Goal: Task Accomplishment & Management: Complete application form

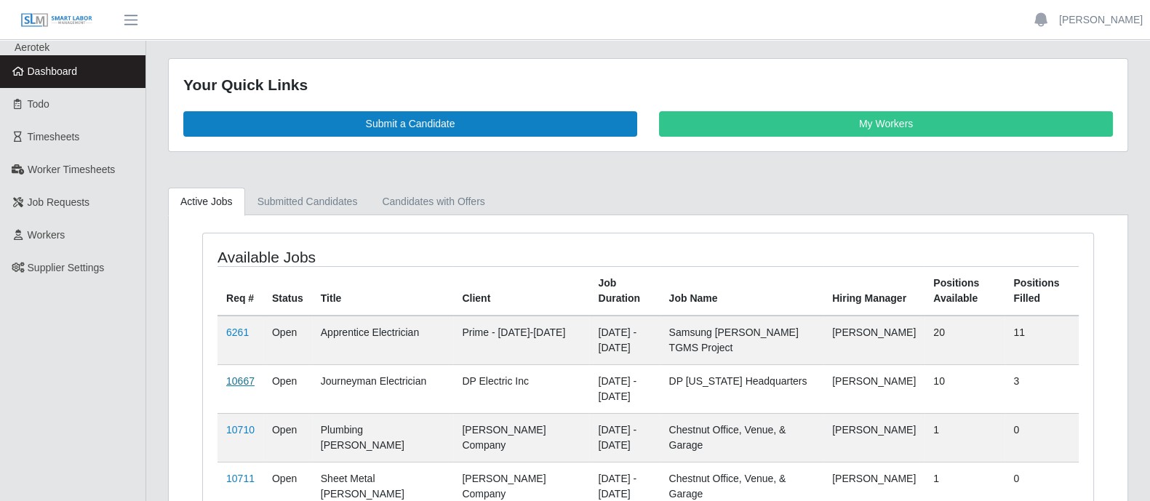
click at [233, 377] on link "10667" at bounding box center [240, 381] width 28 height 12
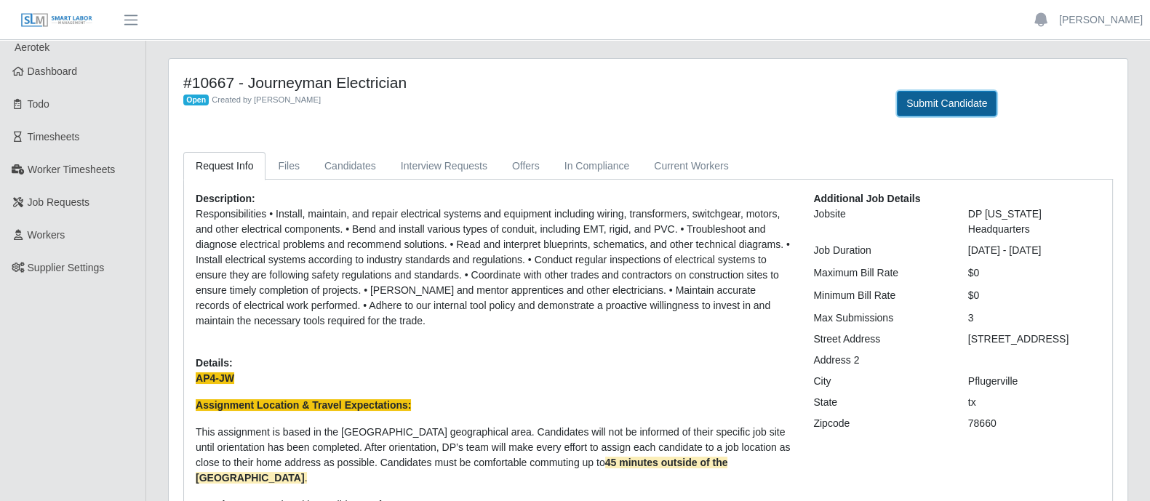
click at [960, 109] on button "Submit Candidate" at bounding box center [947, 103] width 100 height 25
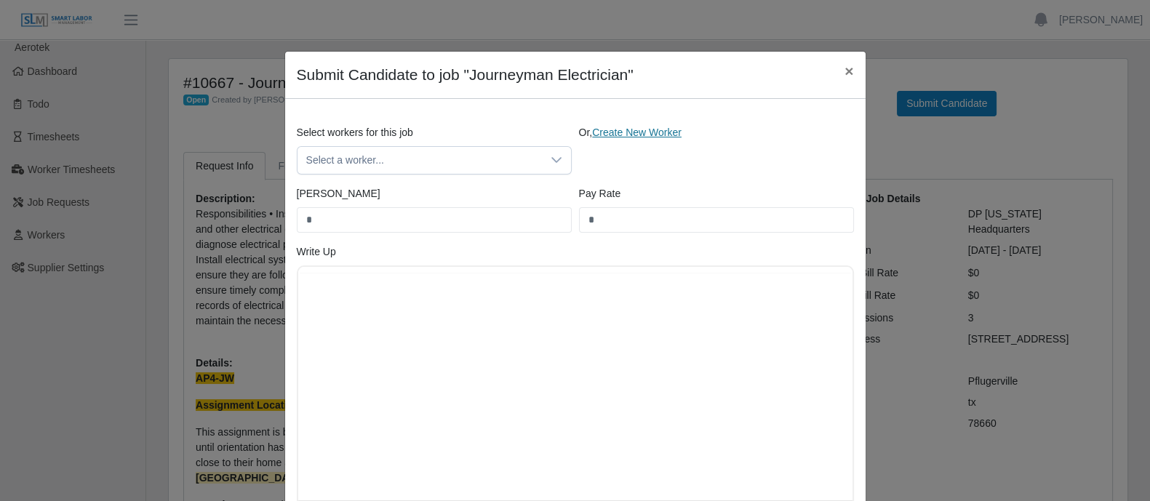
click at [626, 135] on link "Create New Worker" at bounding box center [636, 133] width 89 height 12
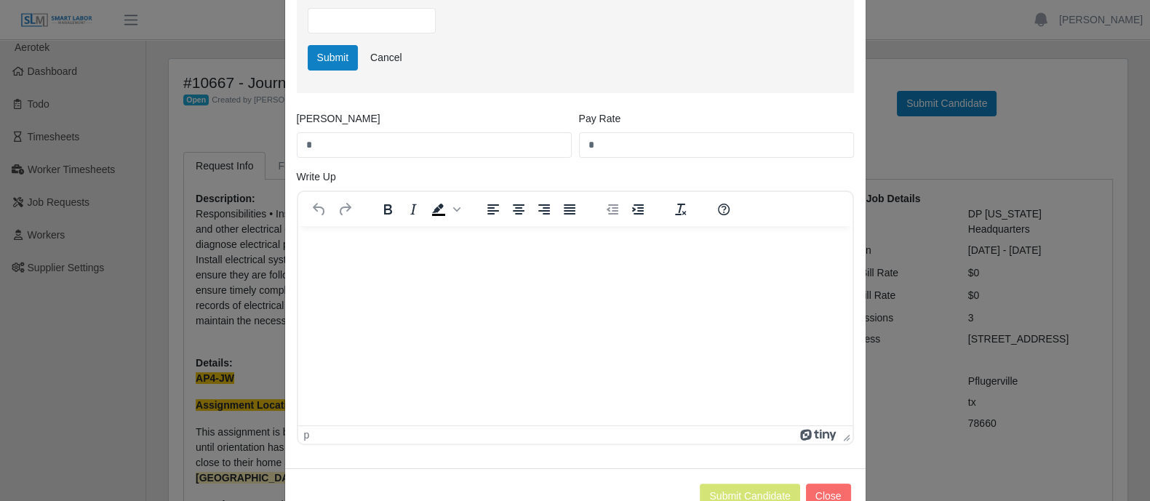
scroll to position [663, 0]
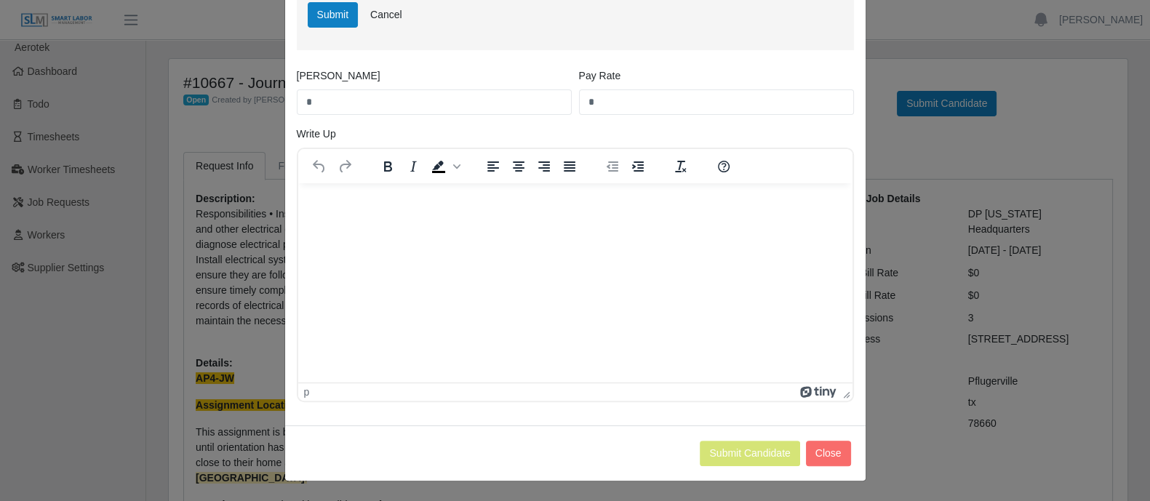
click at [479, 223] on html at bounding box center [575, 202] width 554 height 39
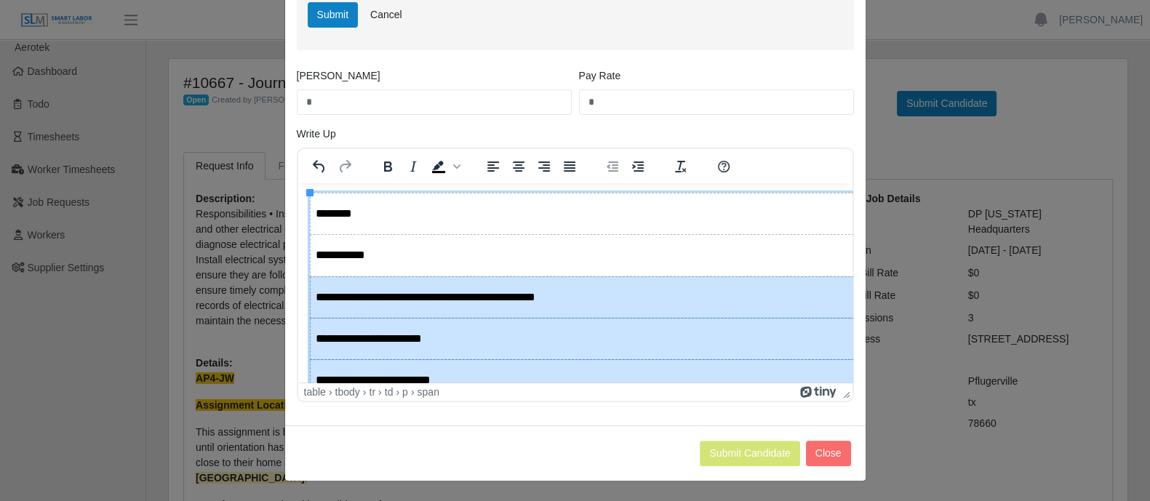
scroll to position [87, 0]
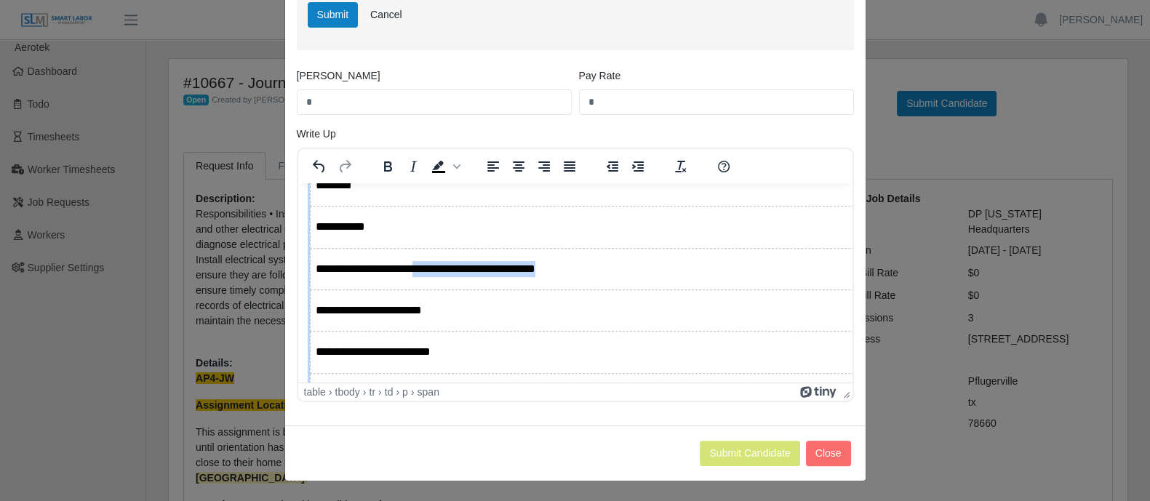
drag, startPoint x: 588, startPoint y: 357, endPoint x: 426, endPoint y: 263, distance: 188.0
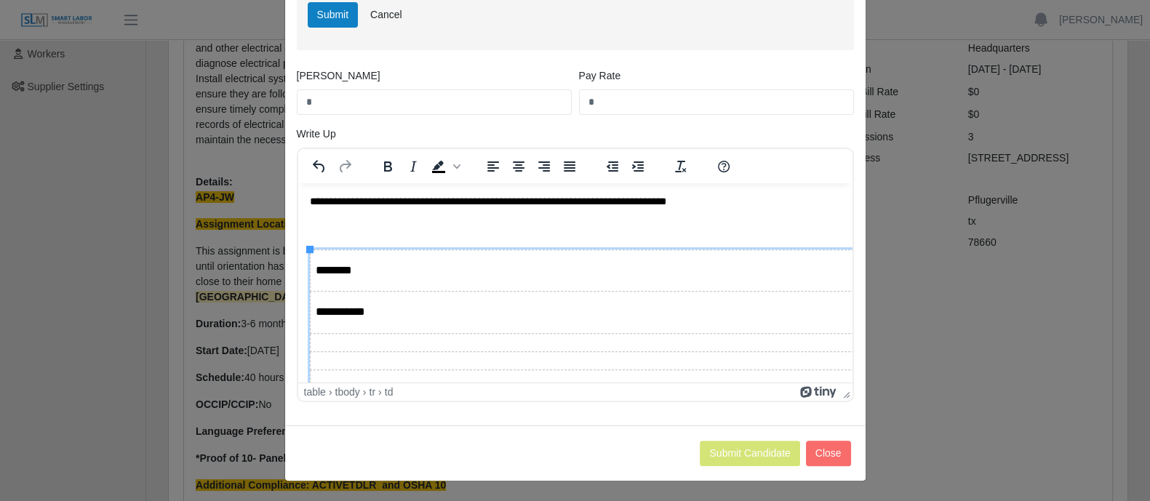
scroll to position [0, 0]
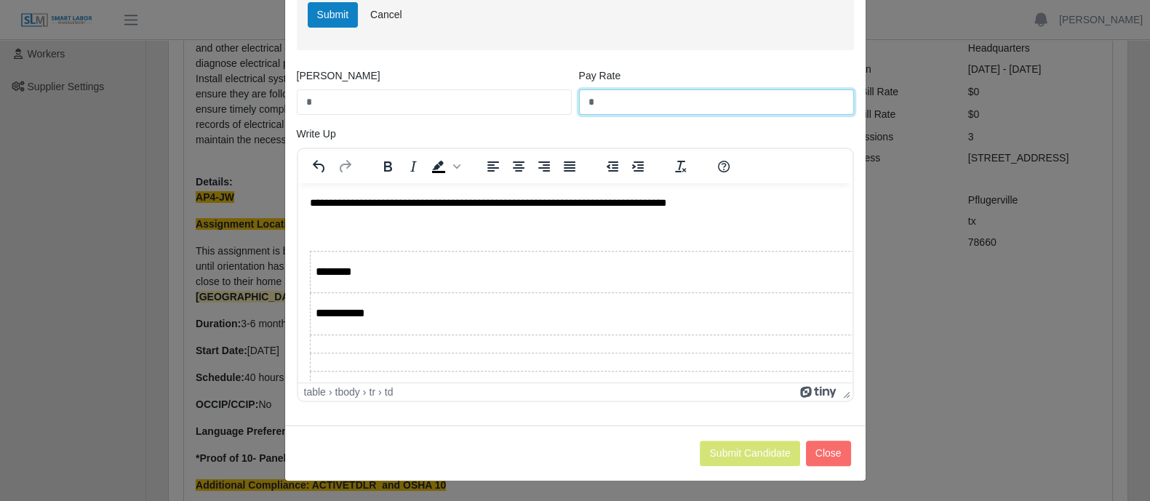
click at [611, 100] on input "*" at bounding box center [716, 101] width 275 height 25
type input "**"
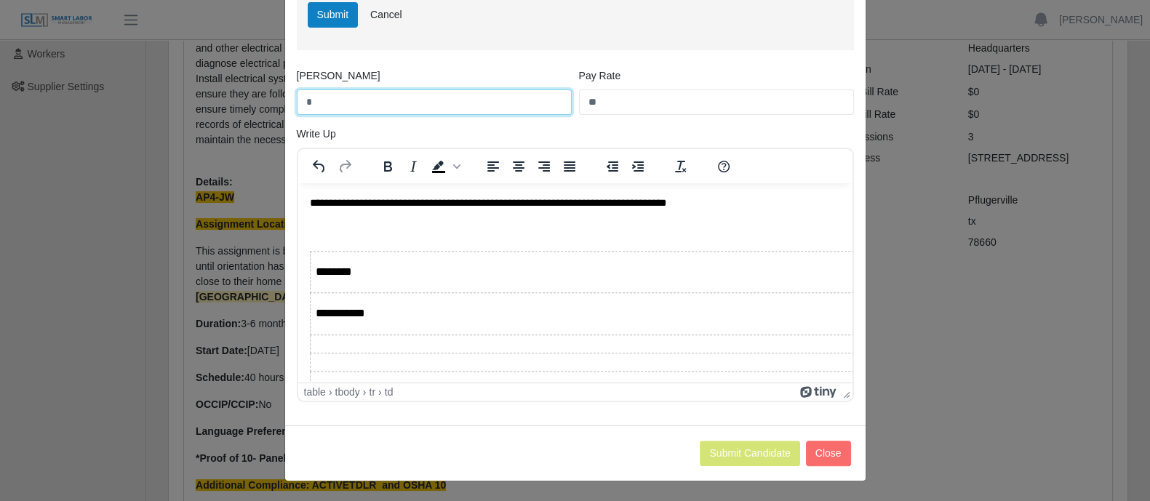
drag, startPoint x: 354, startPoint y: 103, endPoint x: 337, endPoint y: 107, distance: 17.1
click at [353, 103] on input "*" at bounding box center [434, 101] width 275 height 25
type input "*****"
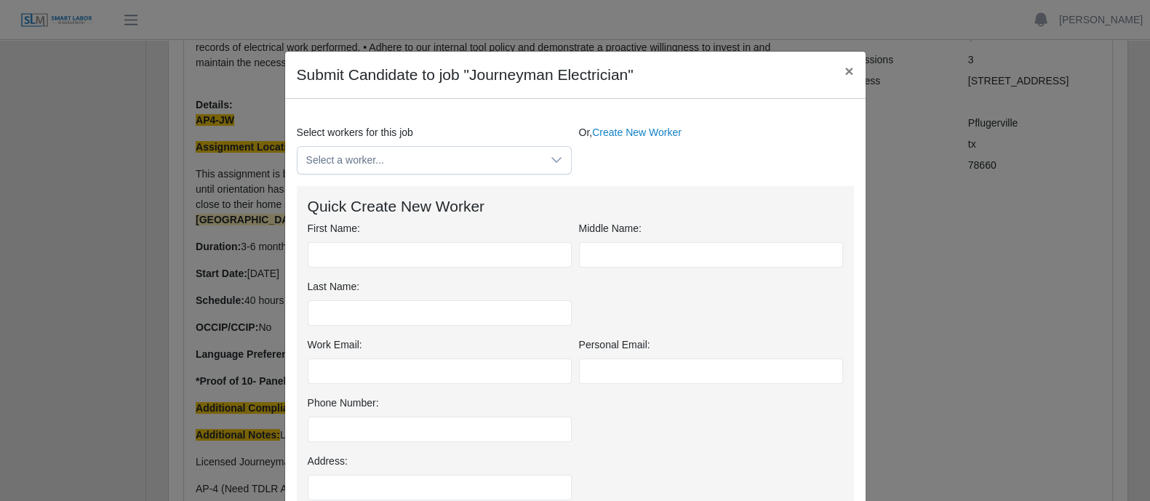
scroll to position [124, 0]
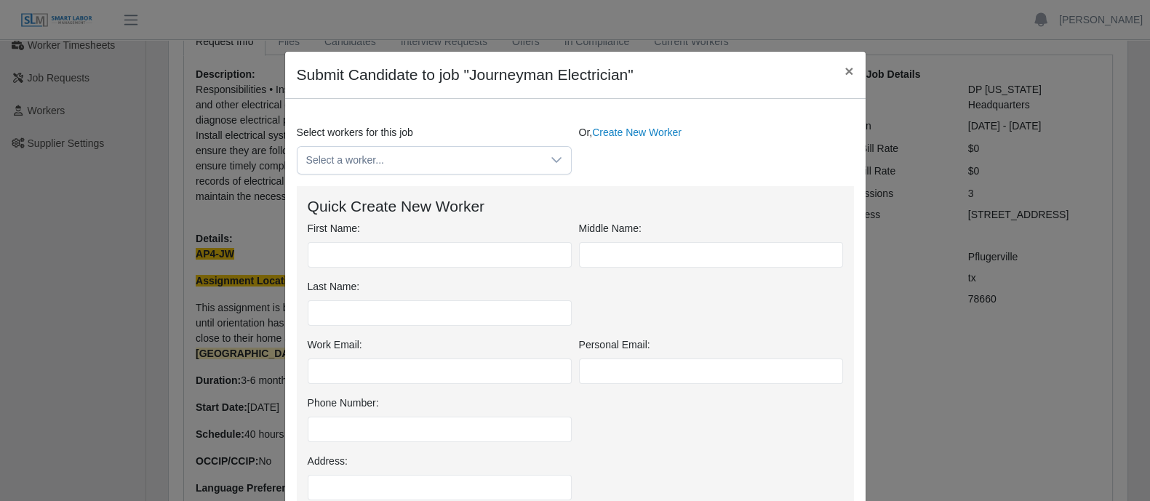
click at [396, 254] on input "First Name:" at bounding box center [440, 254] width 264 height 25
type input "*******"
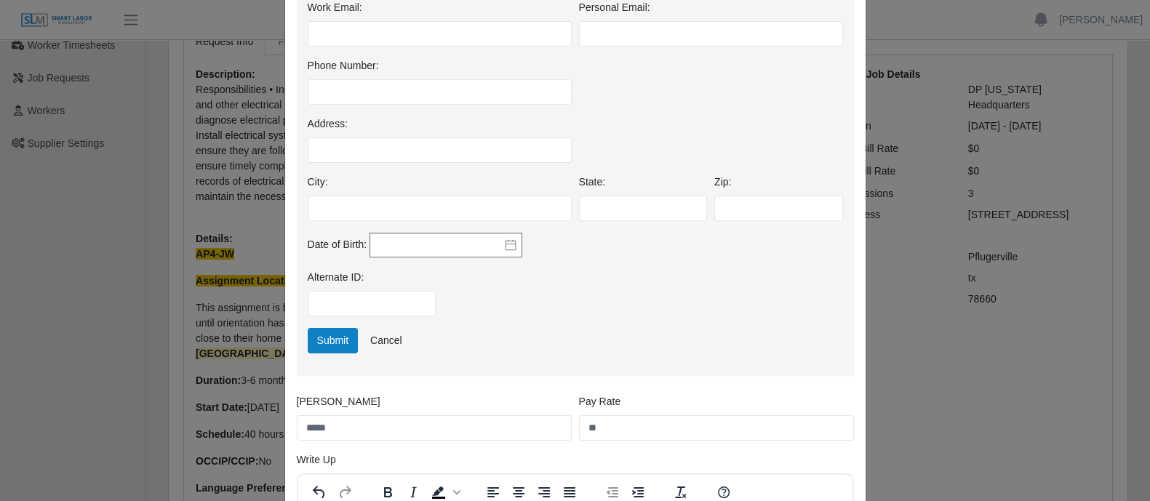
scroll to position [0, 0]
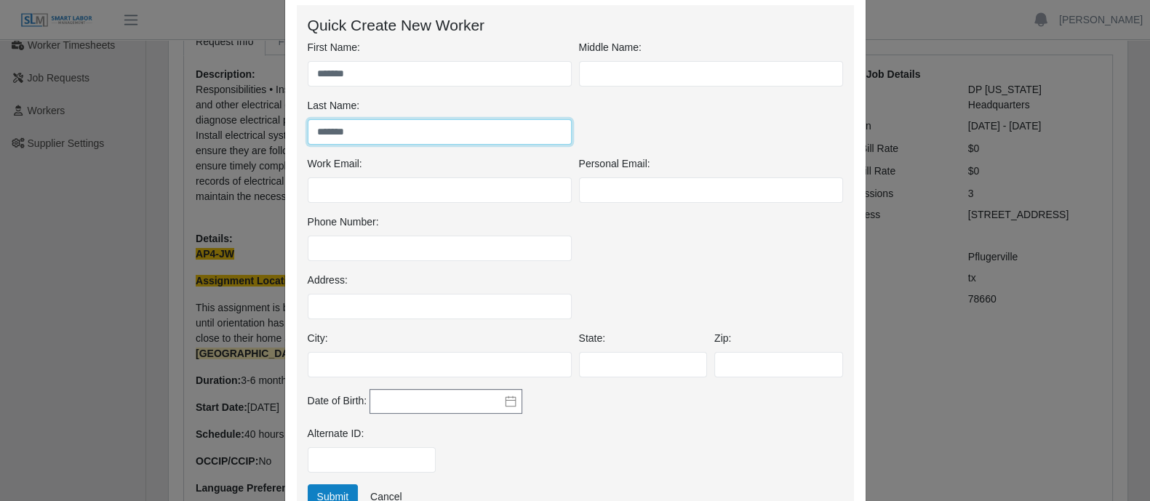
type input "*******"
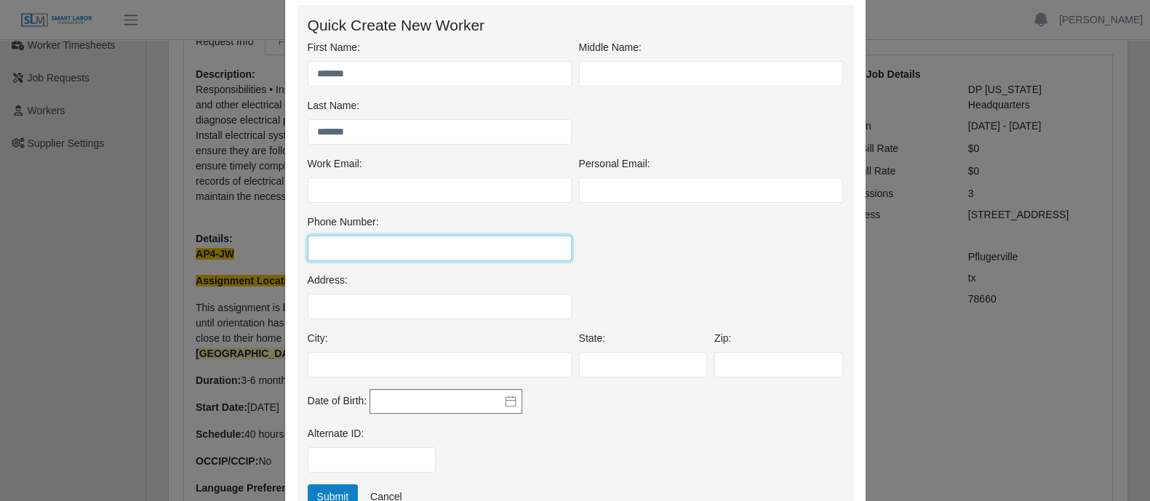
click at [361, 250] on input "Phone Number:" at bounding box center [440, 248] width 264 height 25
paste input "**********"
type input "**********"
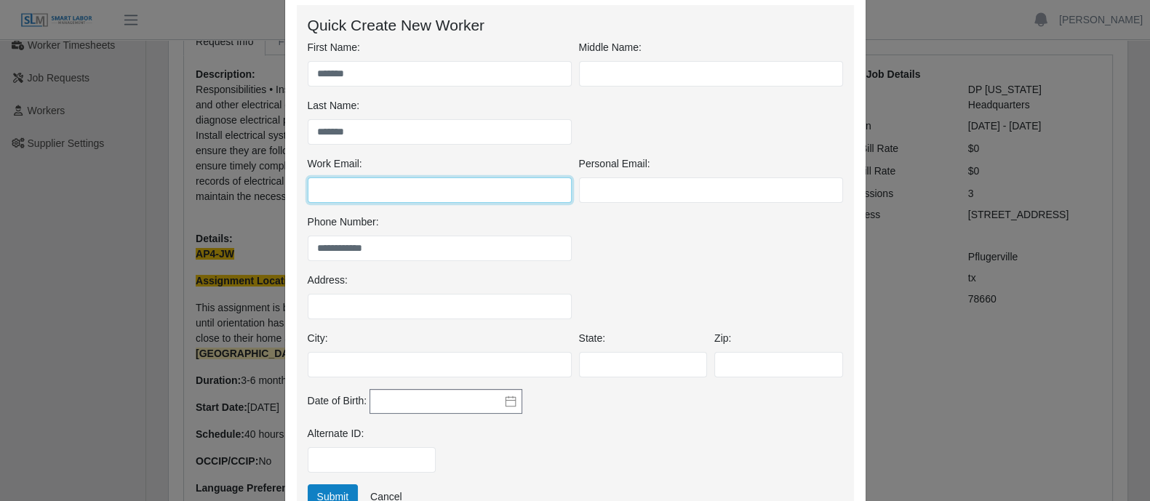
click at [374, 187] on input "Work Email:" at bounding box center [440, 189] width 264 height 25
paste input "**********"
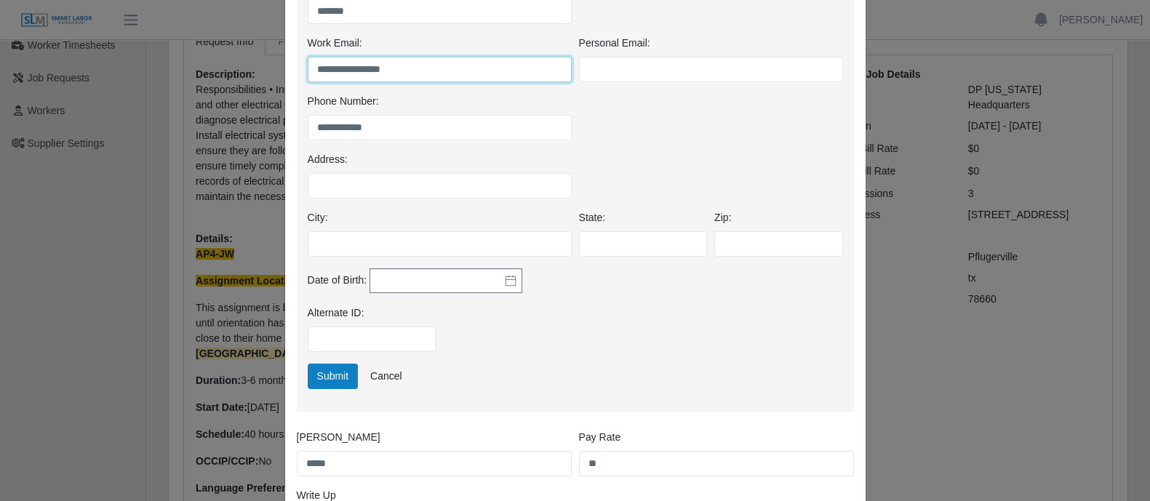
scroll to position [455, 0]
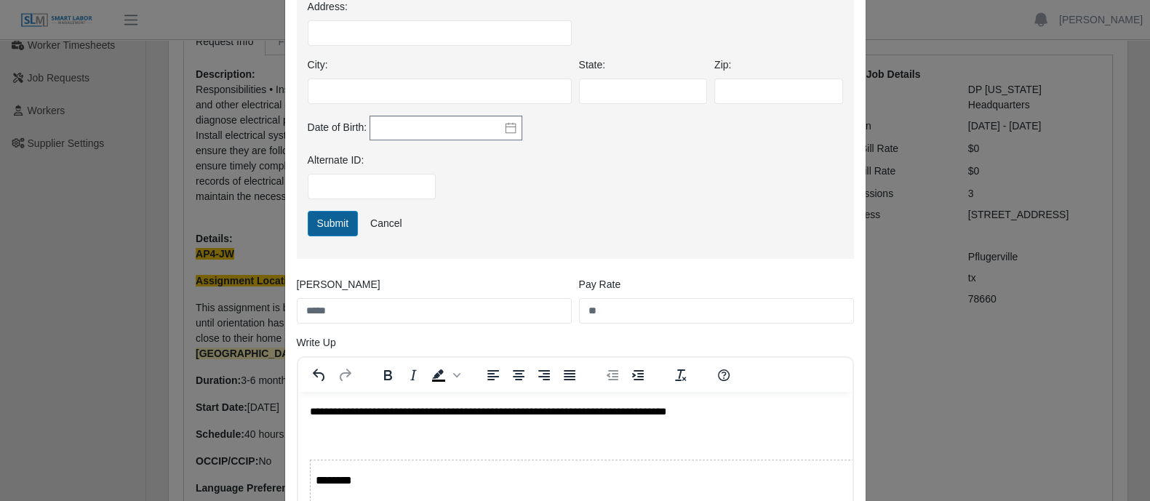
type input "**********"
click at [344, 224] on button "Submit" at bounding box center [333, 223] width 51 height 25
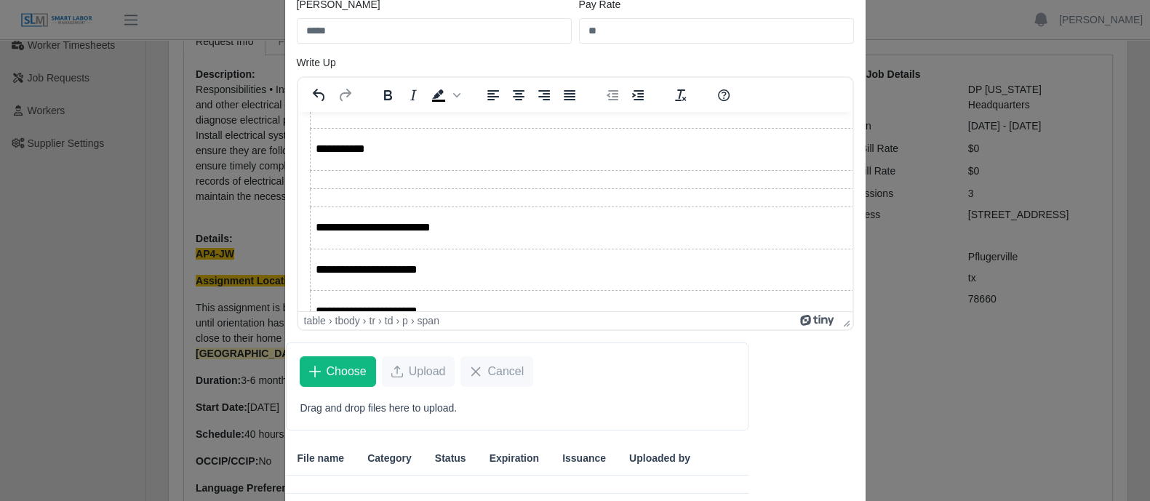
scroll to position [273, 0]
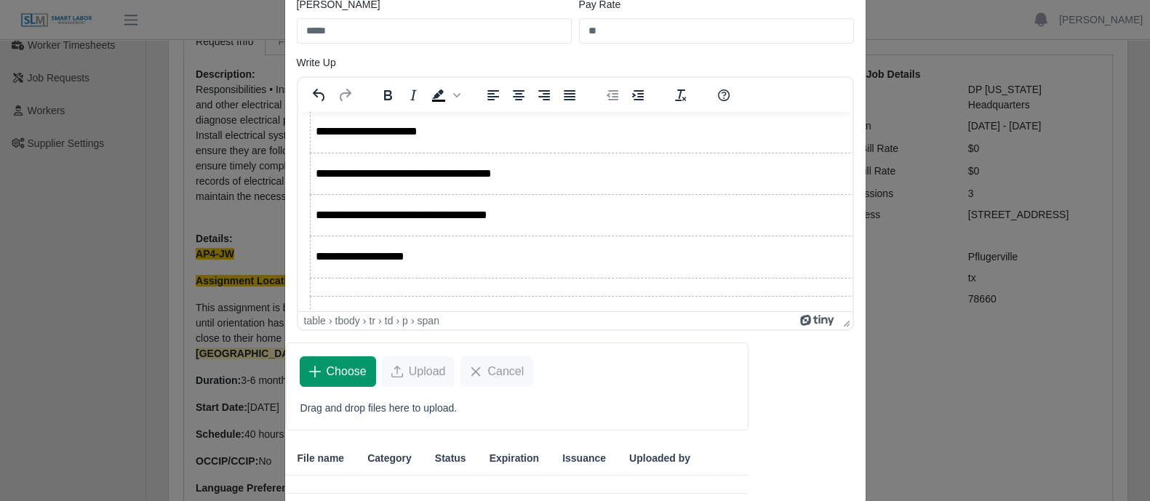
click at [327, 364] on span "Choose" at bounding box center [347, 371] width 40 height 17
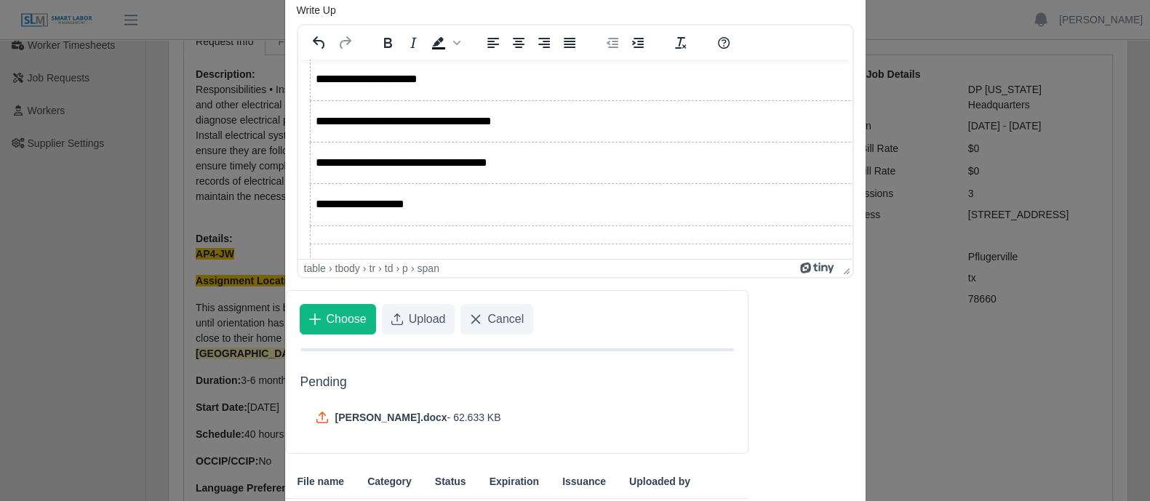
scroll to position [280, 0]
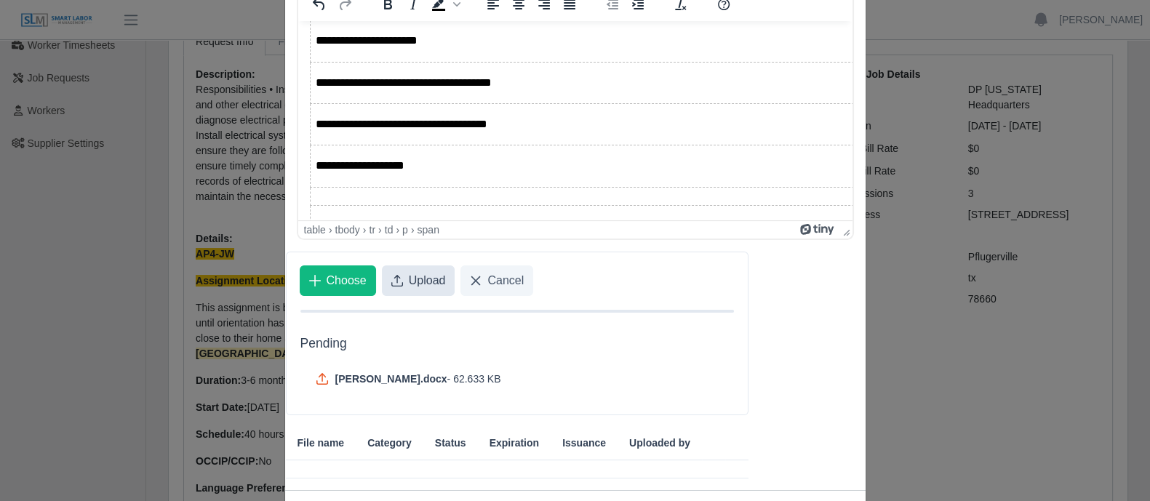
click at [410, 281] on span "Upload" at bounding box center [427, 280] width 37 height 17
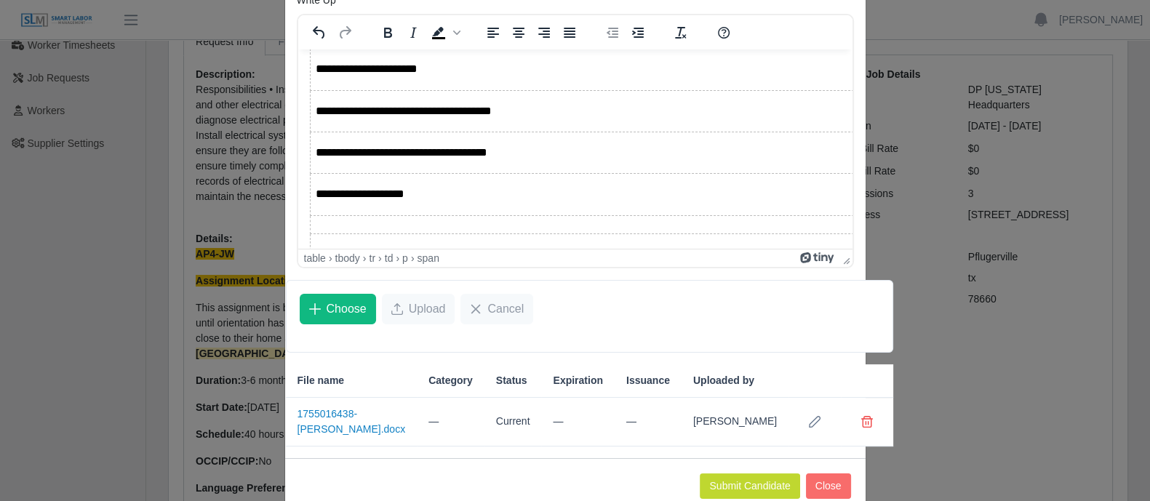
scroll to position [298, 0]
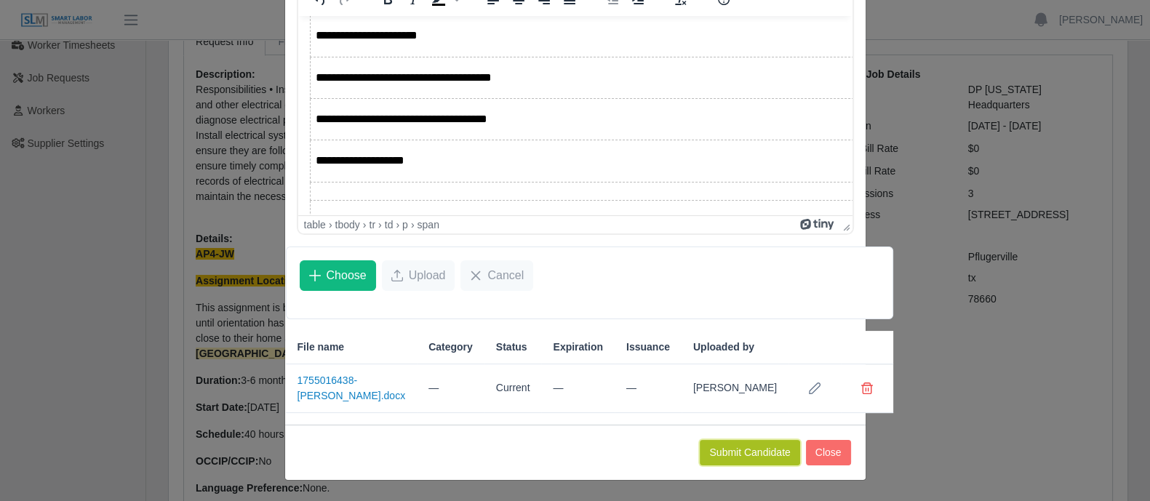
click at [746, 460] on button "Submit Candidate" at bounding box center [750, 452] width 100 height 25
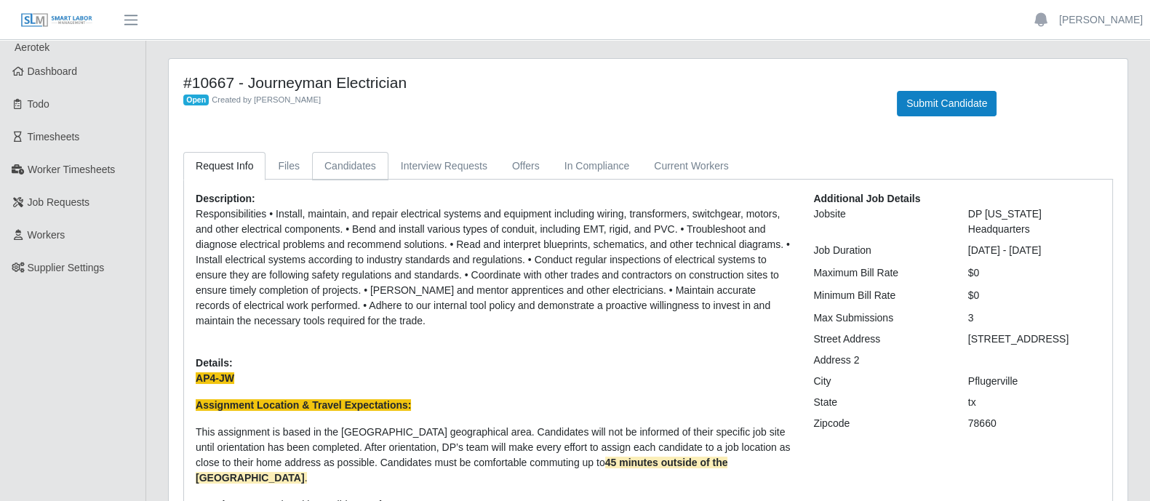
click at [337, 165] on link "Candidates" at bounding box center [350, 166] width 76 height 28
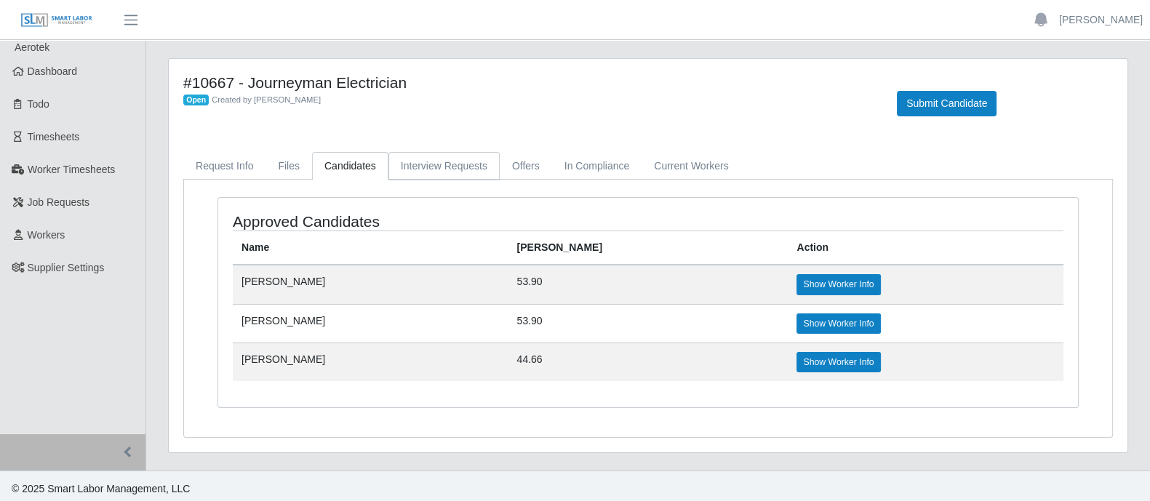
click at [423, 162] on link "Interview Requests" at bounding box center [443, 166] width 111 height 28
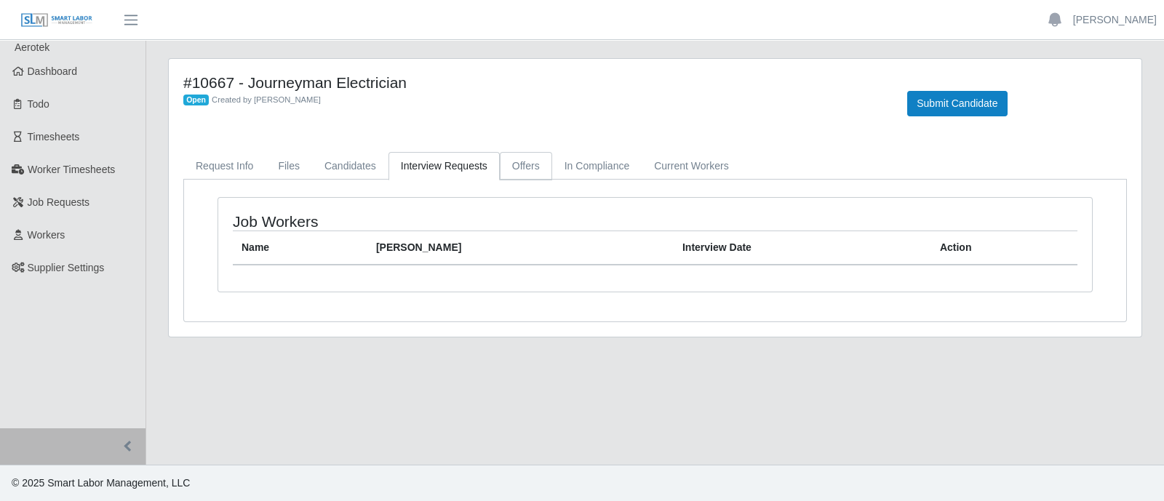
click at [526, 159] on link "Offers" at bounding box center [526, 166] width 52 height 28
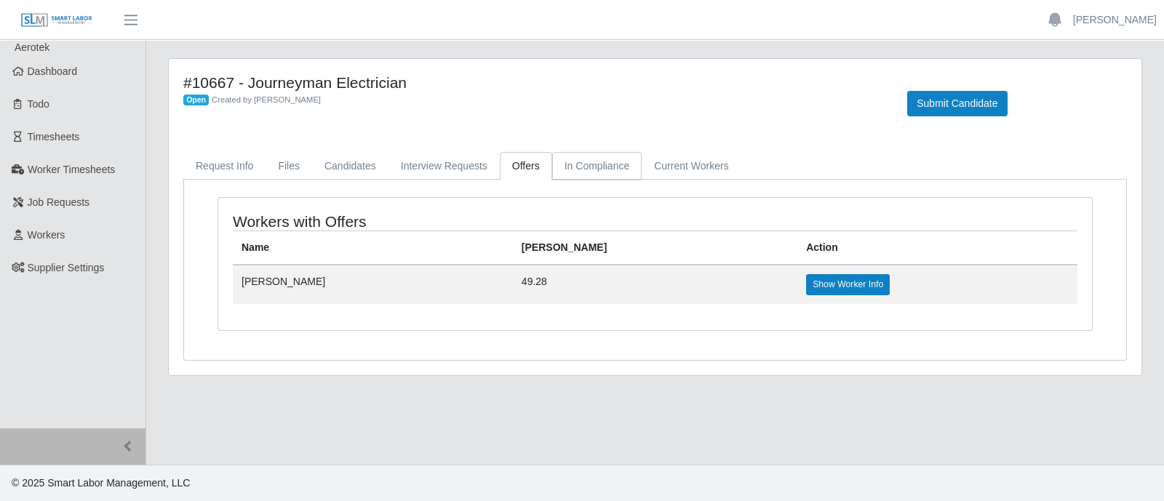
click at [578, 158] on link "In Compliance" at bounding box center [597, 166] width 90 height 28
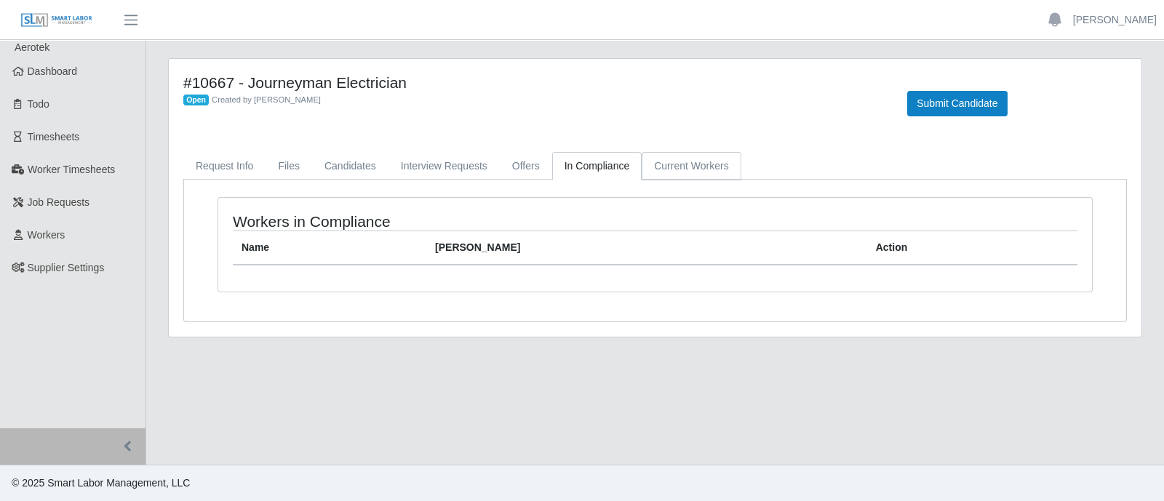
click at [686, 164] on link "Current Workers" at bounding box center [691, 166] width 99 height 28
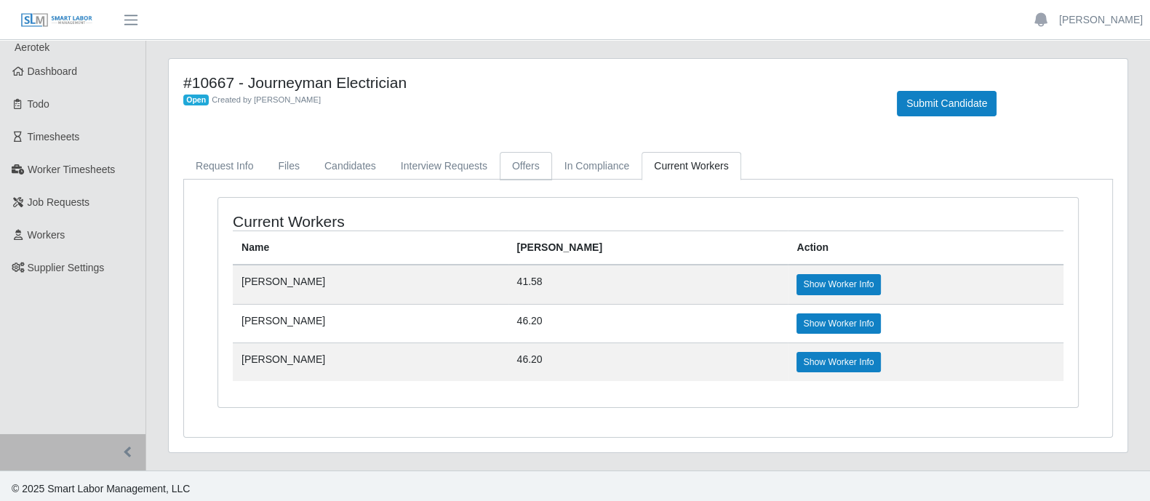
click at [508, 164] on link "Offers" at bounding box center [526, 166] width 52 height 28
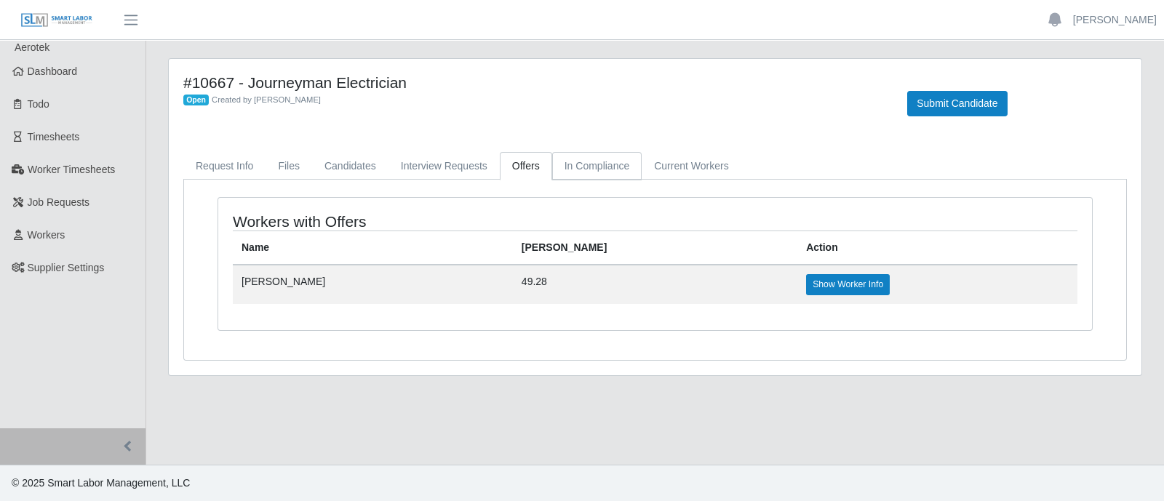
click at [578, 167] on link "In Compliance" at bounding box center [597, 166] width 90 height 28
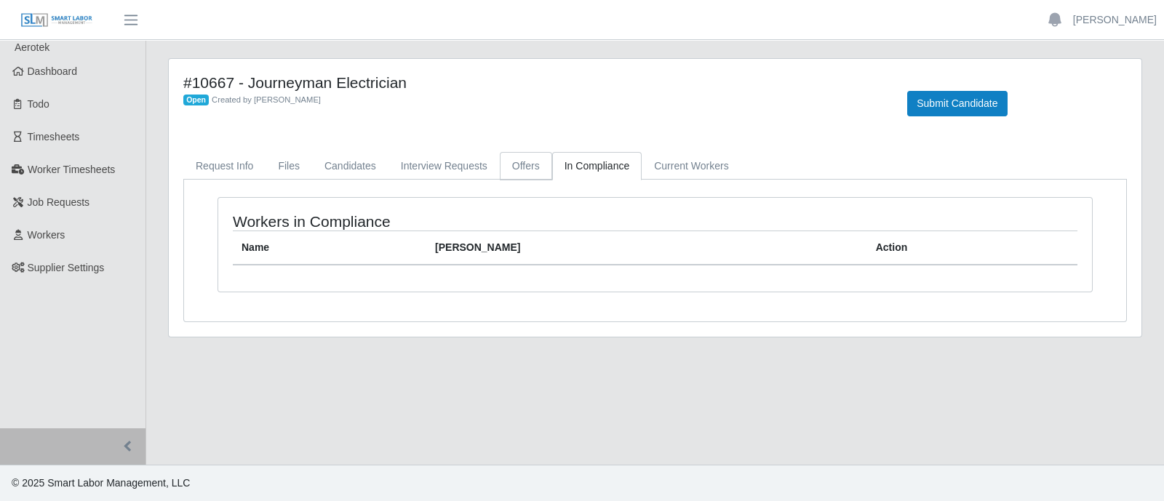
click at [512, 171] on link "Offers" at bounding box center [526, 166] width 52 height 28
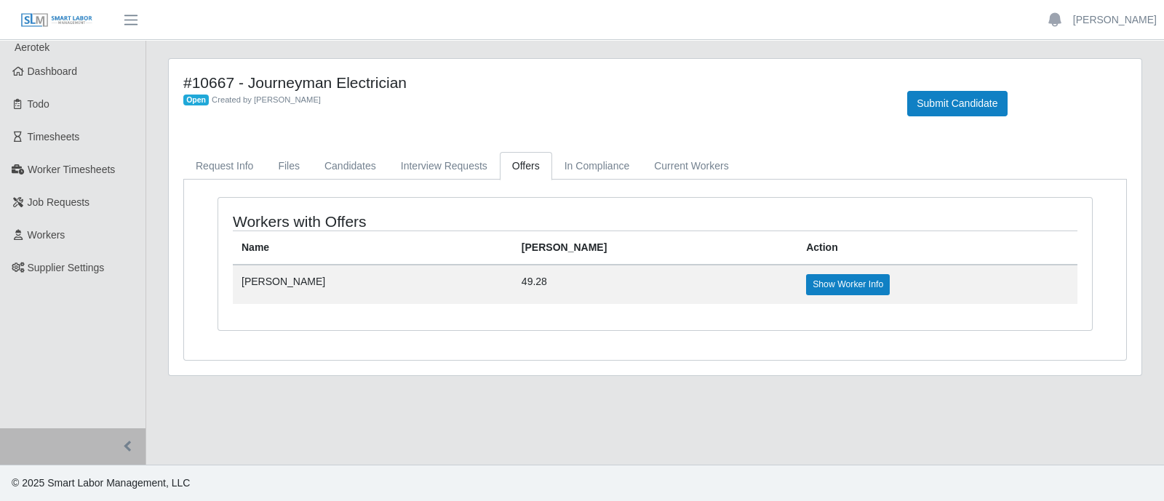
drag, startPoint x: 318, startPoint y: 290, endPoint x: 244, endPoint y: 283, distance: 73.8
click at [241, 283] on td "[PERSON_NAME]" at bounding box center [373, 284] width 280 height 39
drag, startPoint x: 484, startPoint y: 319, endPoint x: 765, endPoint y: 427, distance: 301.4
click at [484, 321] on div "Workers with Offers Name [PERSON_NAME] Rate Action [PERSON_NAME] 49.28 Show Wor…" at bounding box center [655, 264] width 874 height 132
click at [897, 482] on footer "© 2025 Smart Labor Management, LLC" at bounding box center [582, 483] width 1164 height 36
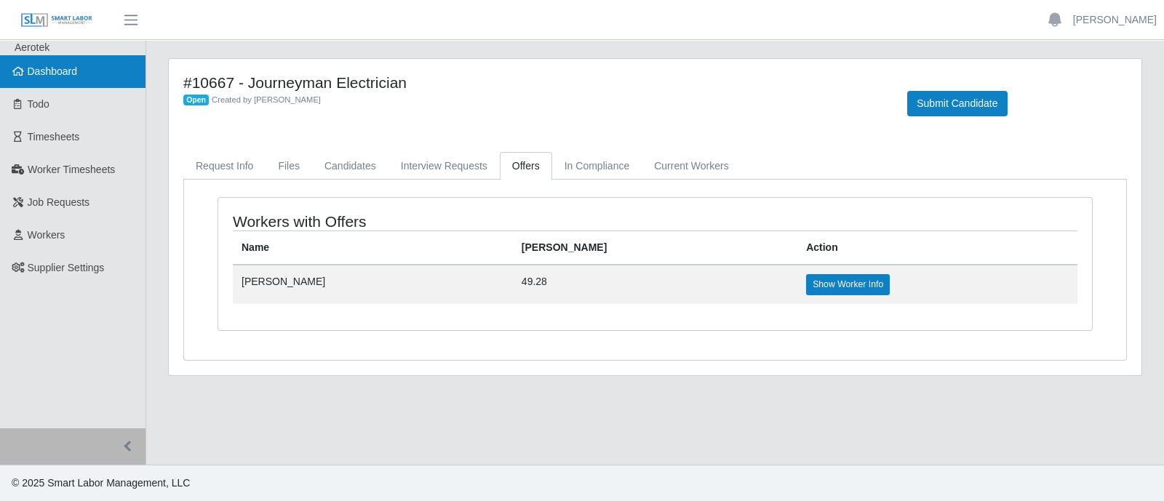
click at [68, 67] on span "Dashboard" at bounding box center [53, 71] width 50 height 12
